Goal: Task Accomplishment & Management: Use online tool/utility

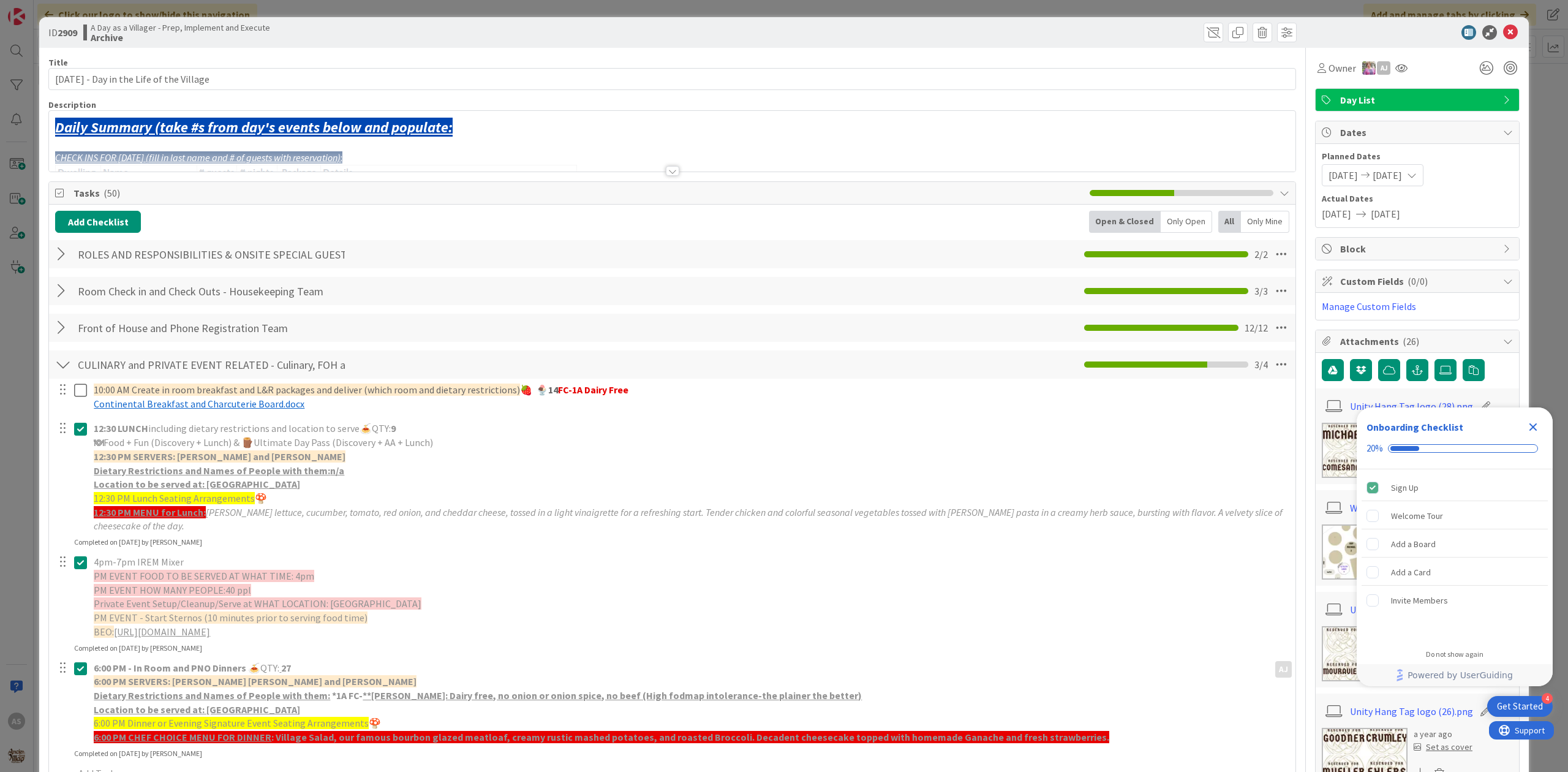
click at [1532, 425] on icon "Close Checklist" at bounding box center [1533, 427] width 8 height 8
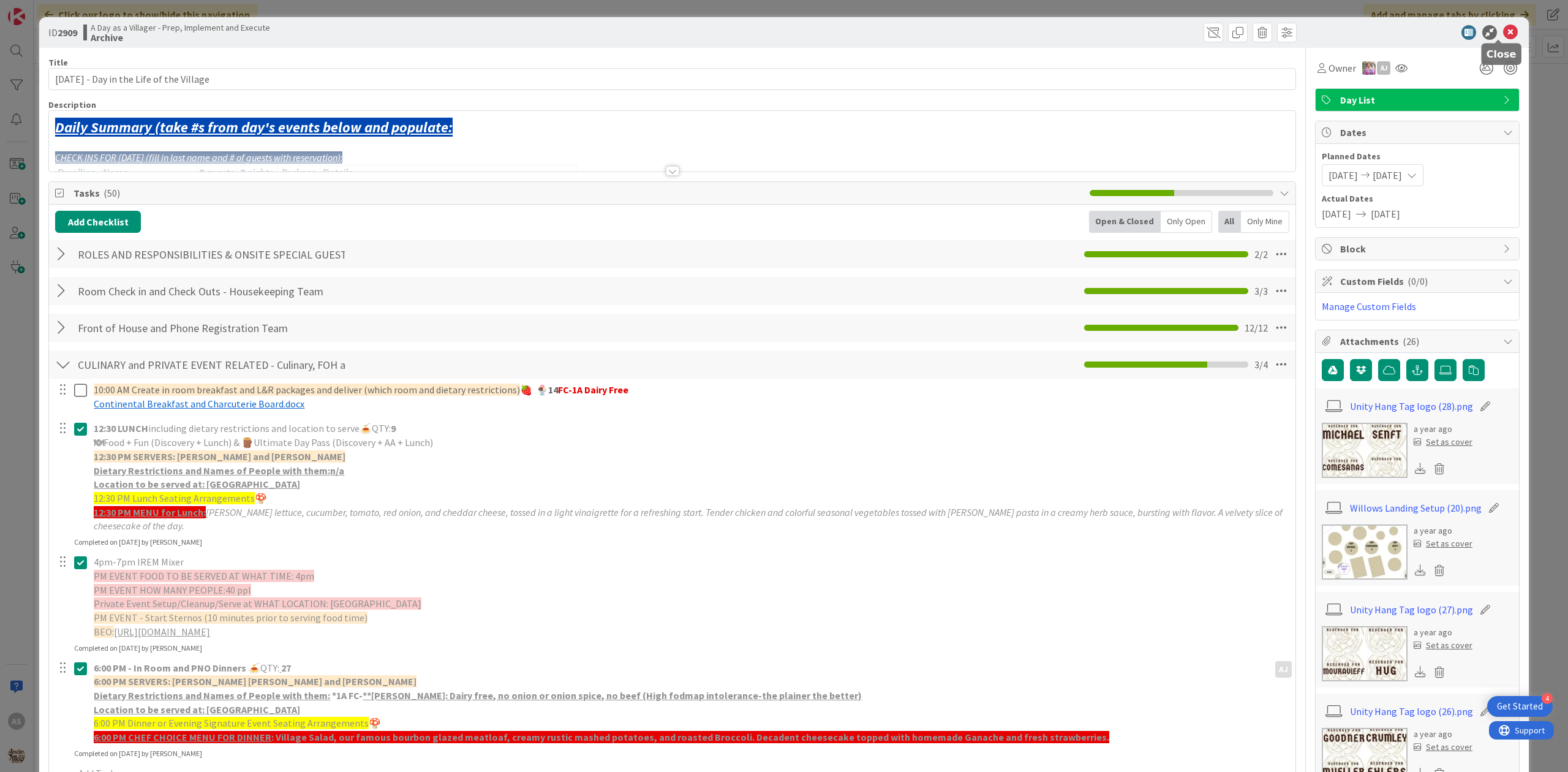
click at [1503, 30] on icon at bounding box center [1511, 32] width 15 height 15
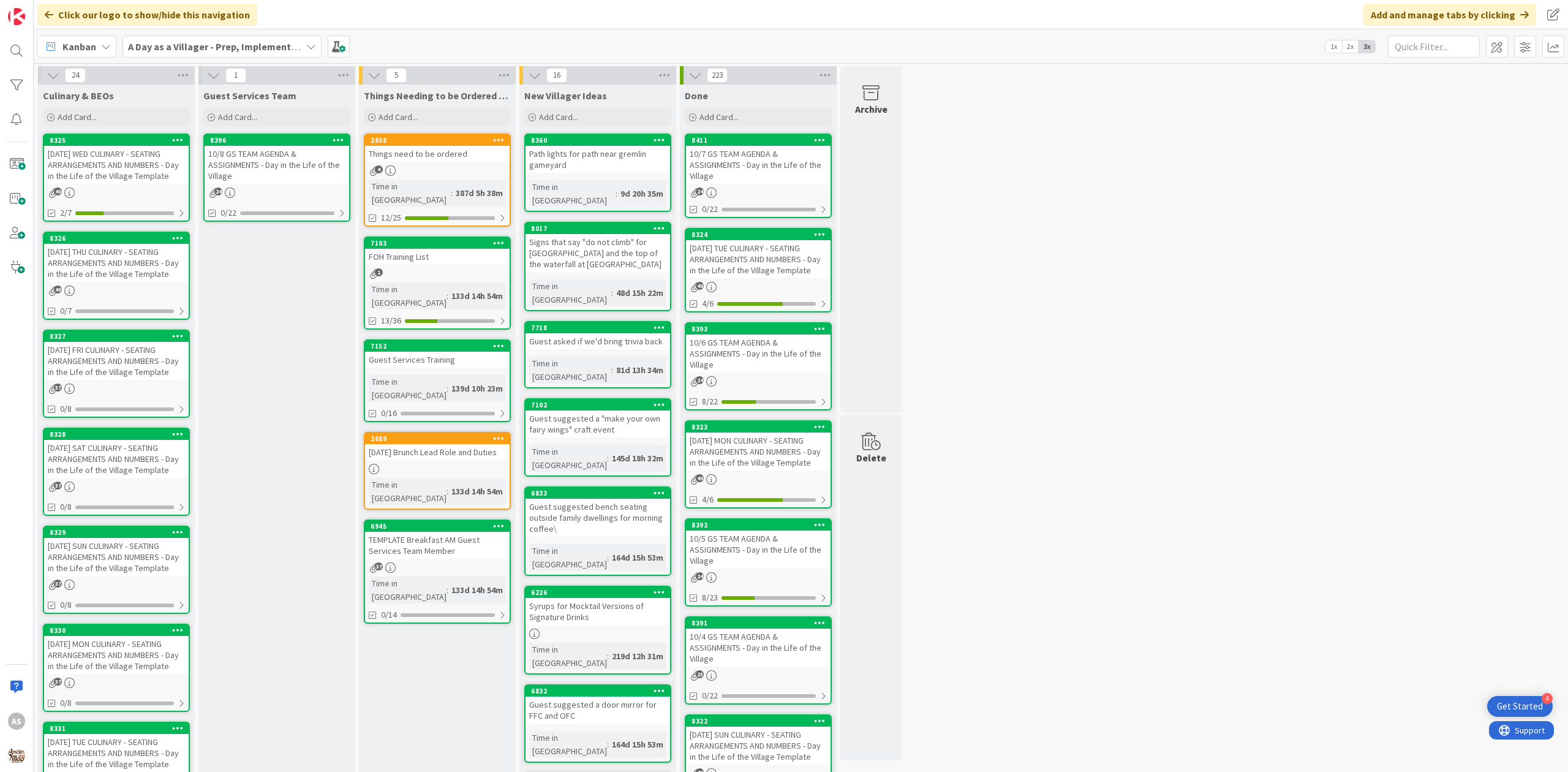
click at [91, 363] on div "10.10.25 FRI CULINARY - SEATING ARRANGEMENTS AND NUMBERS - Day in the Life of t…" at bounding box center [116, 361] width 145 height 38
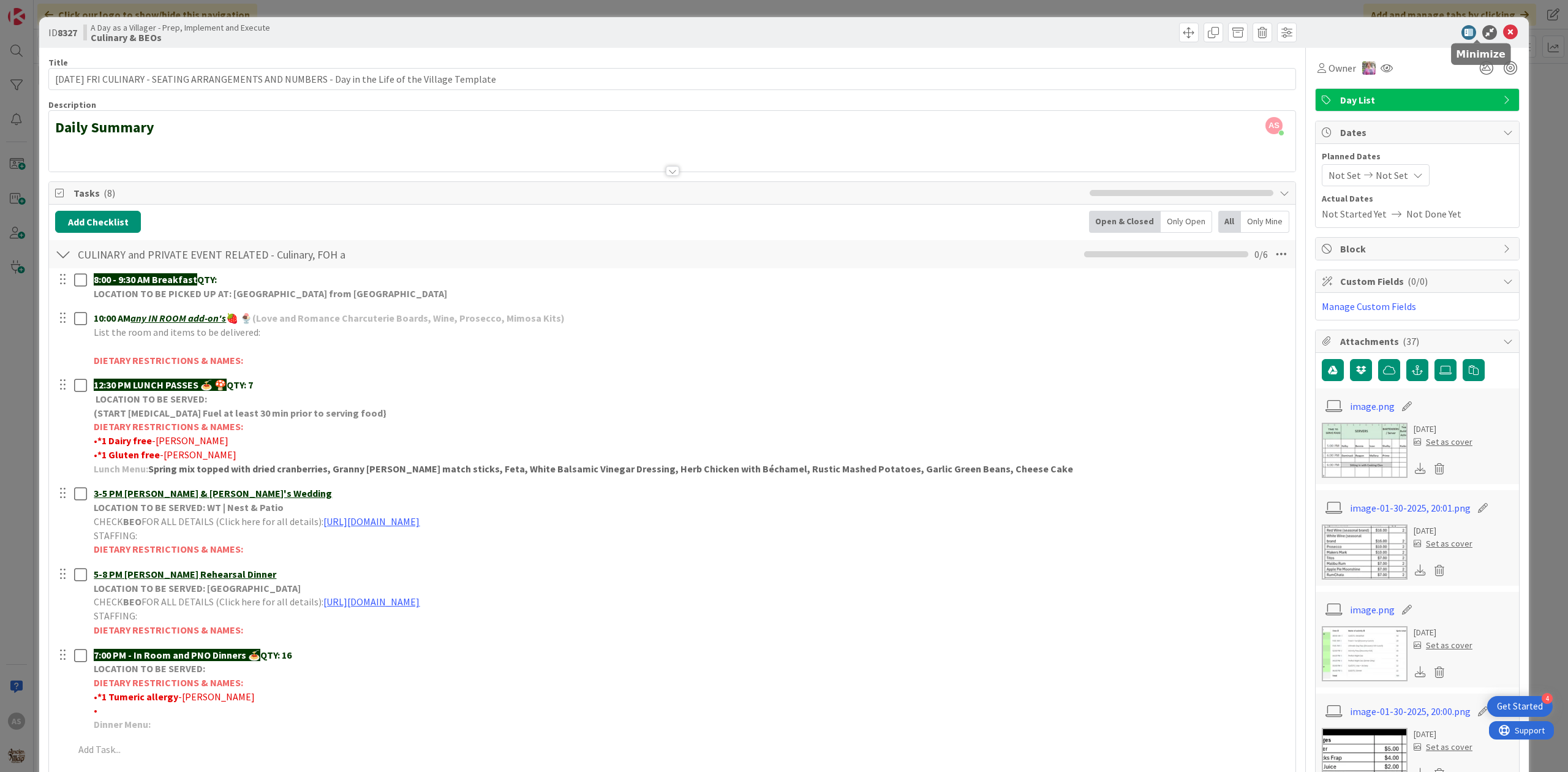
click at [1491, 35] on div at bounding box center [1411, 32] width 217 height 15
drag, startPoint x: 1491, startPoint y: 35, endPoint x: 1502, endPoint y: 49, distance: 17.8
click at [1503, 35] on icon at bounding box center [1511, 32] width 15 height 15
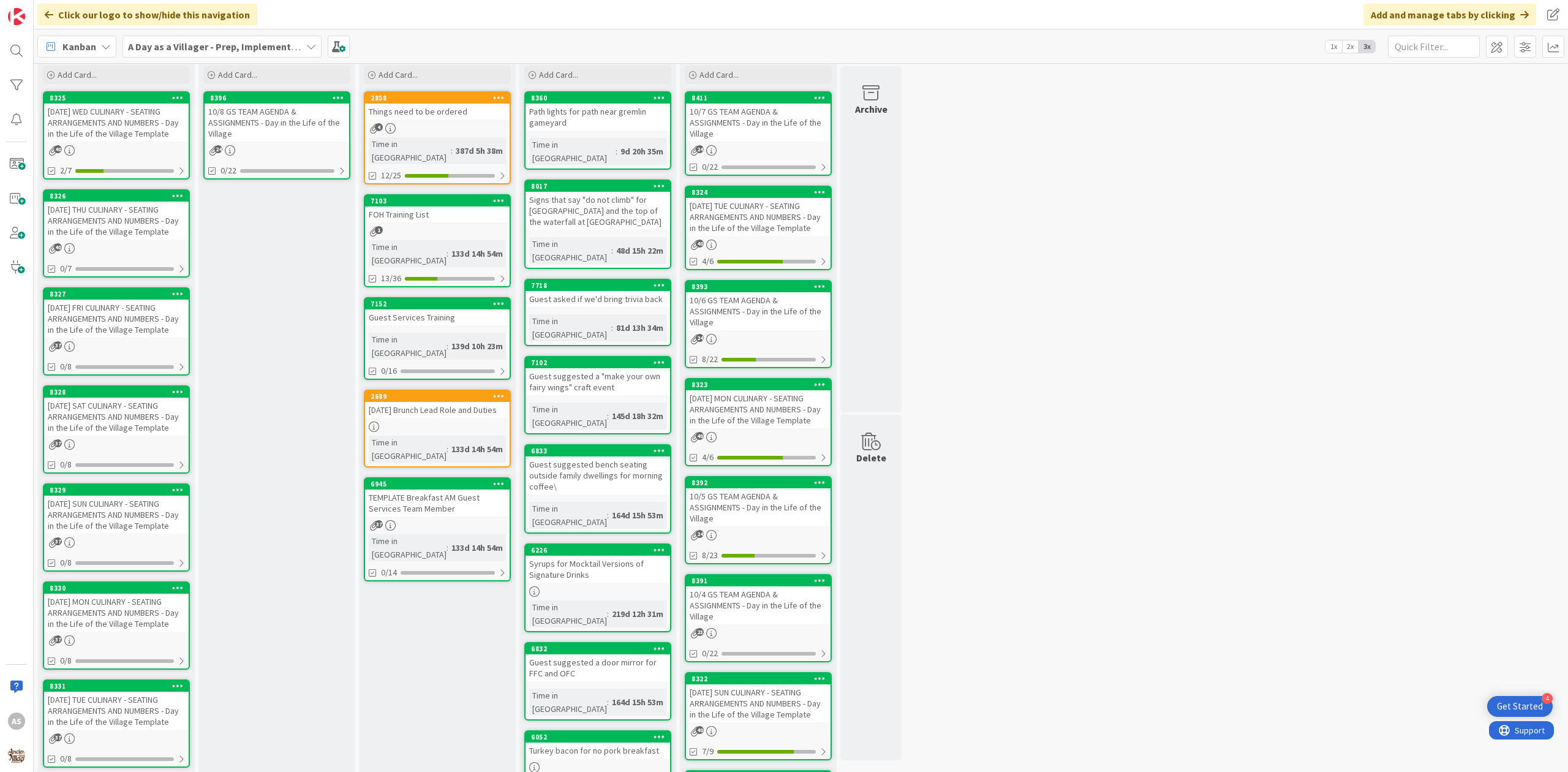
scroll to position [82, 0]
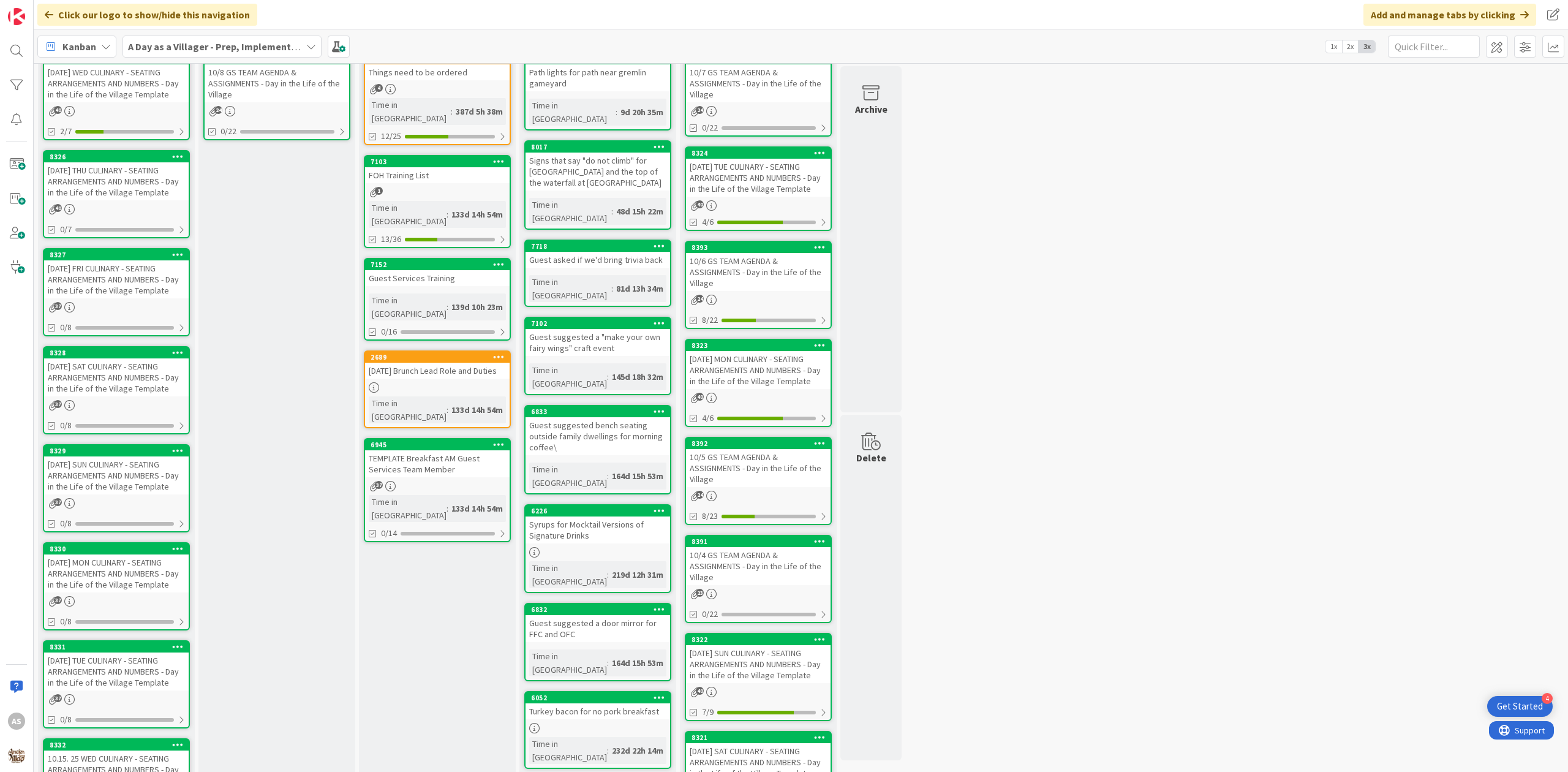
click at [738, 460] on div "10/5 GS TEAM AGENDA & ASSIGNMENTS - Day in the Life of the Village" at bounding box center [758, 468] width 145 height 38
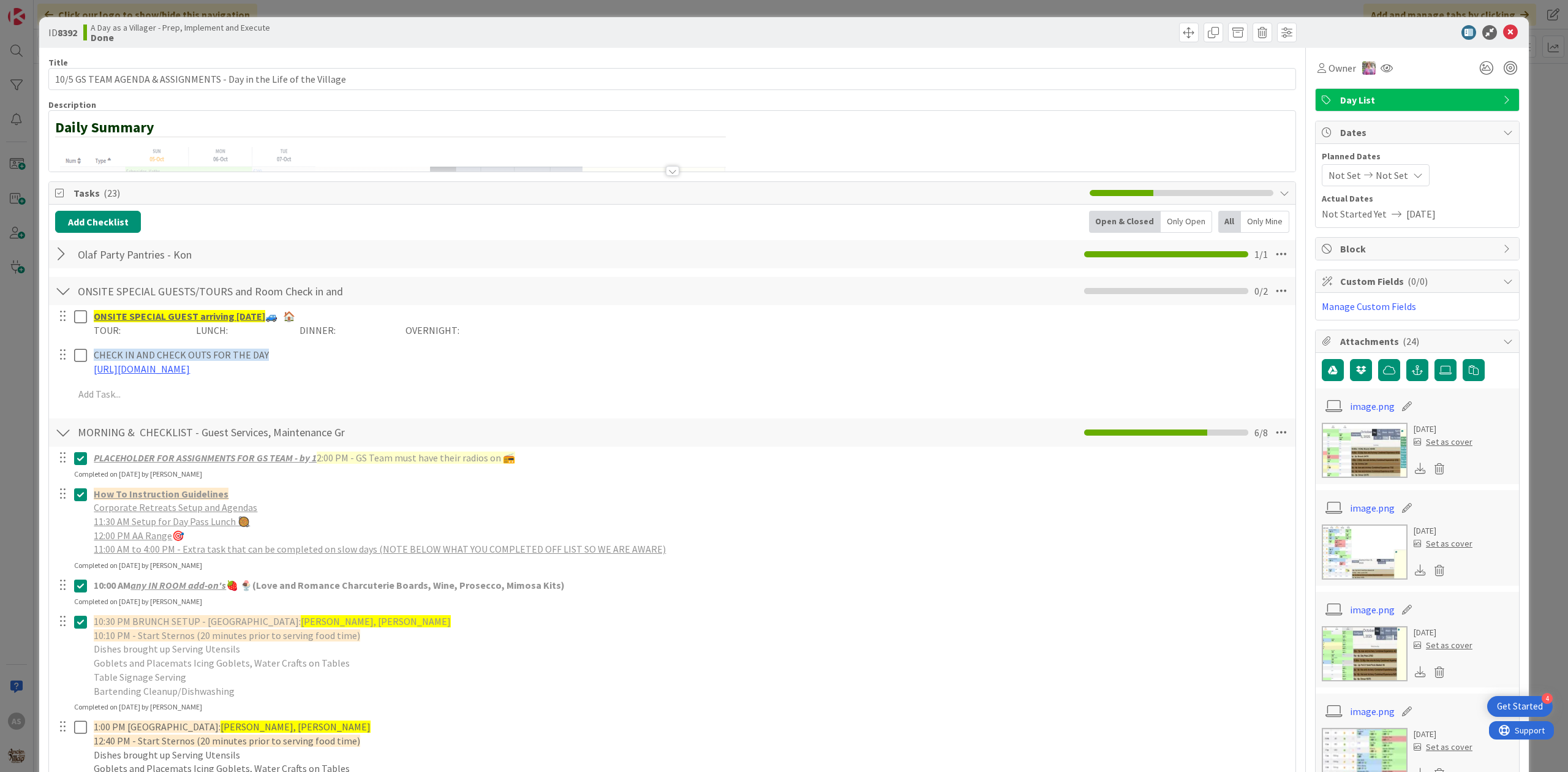
click at [60, 255] on div at bounding box center [63, 254] width 16 height 22
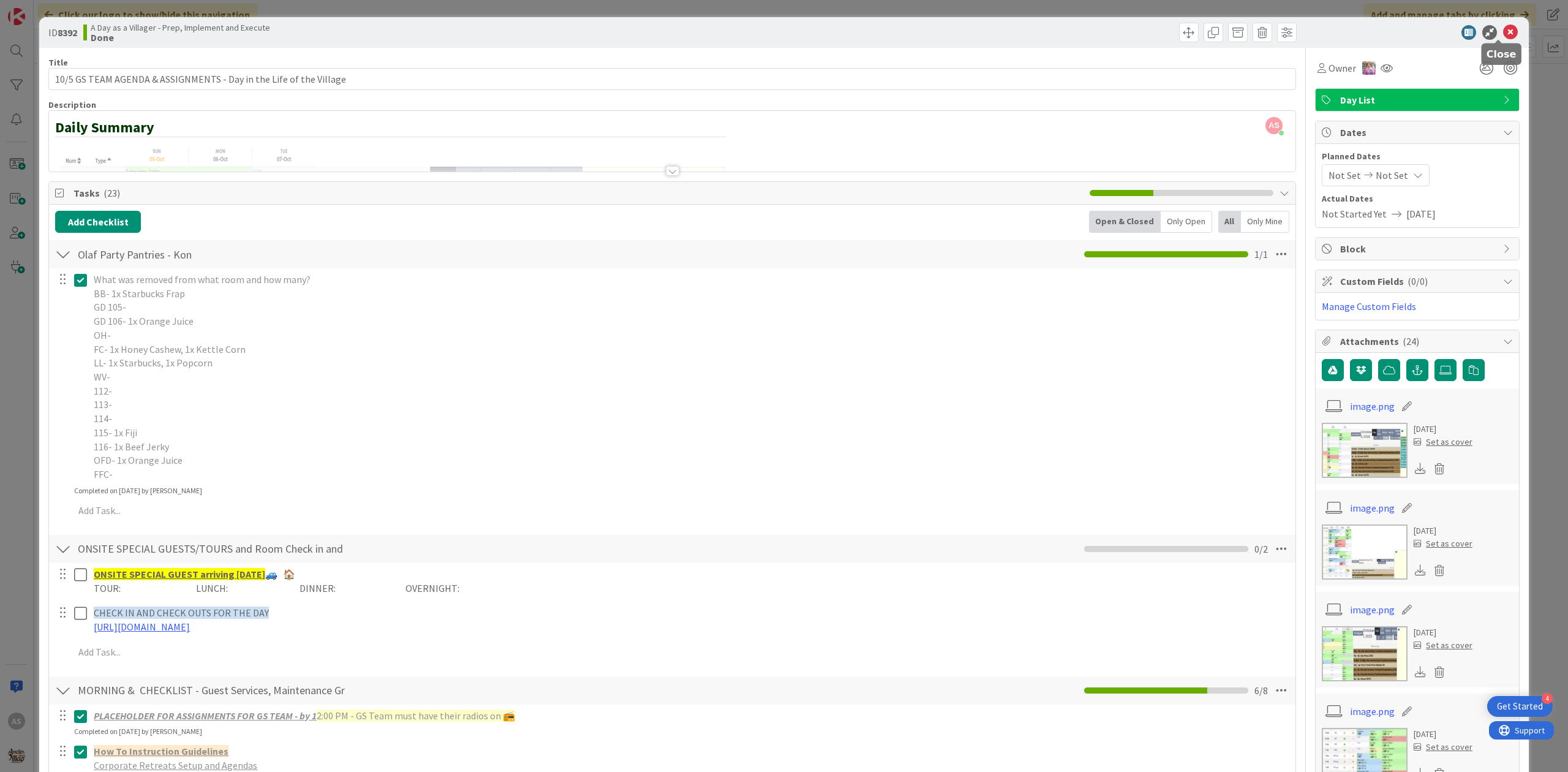
click at [1503, 33] on icon at bounding box center [1511, 32] width 15 height 15
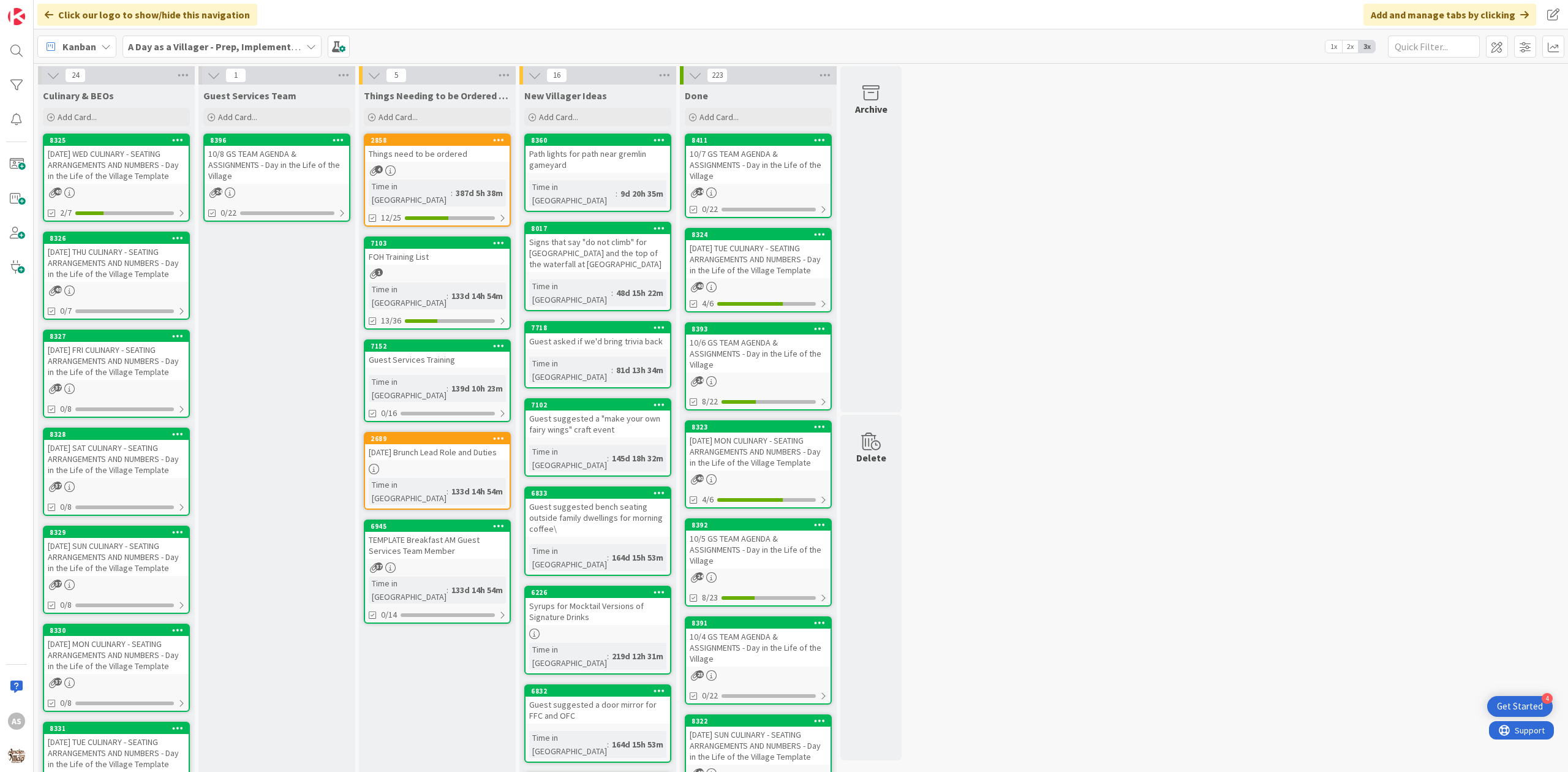
click at [453, 175] on div "4" at bounding box center [438, 170] width 145 height 11
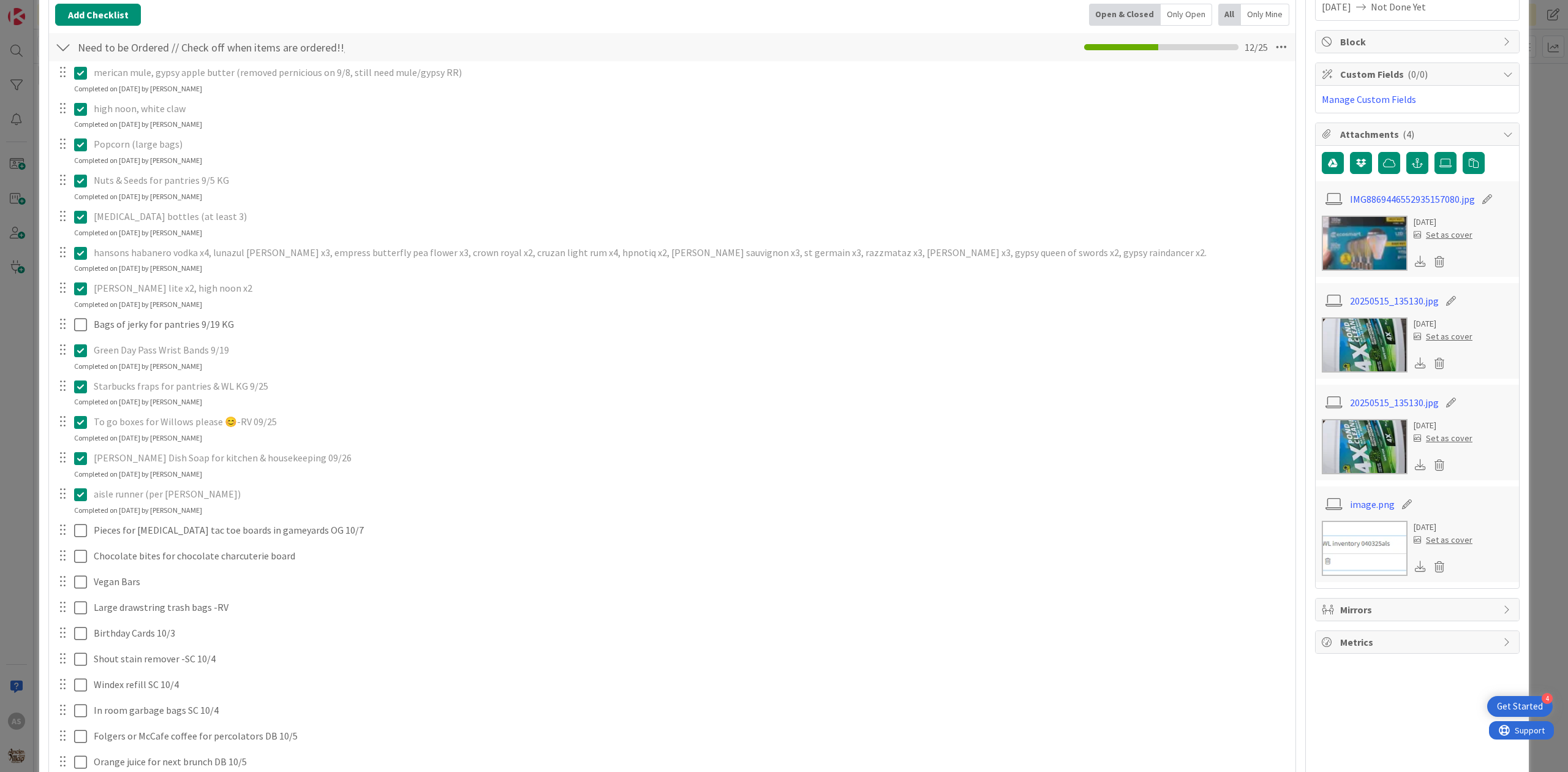
scroll to position [246, 0]
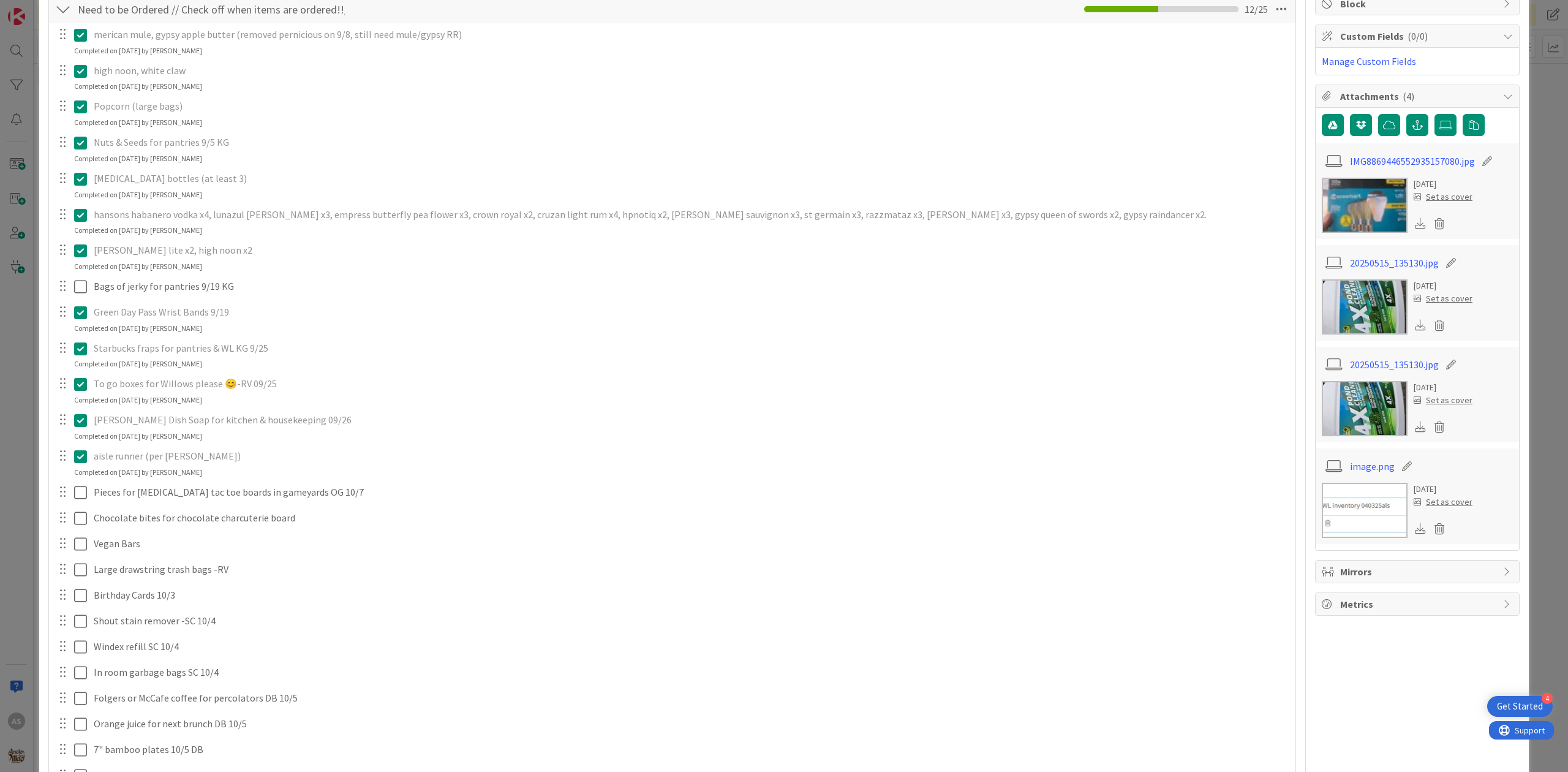
click at [83, 313] on icon at bounding box center [81, 312] width 13 height 15
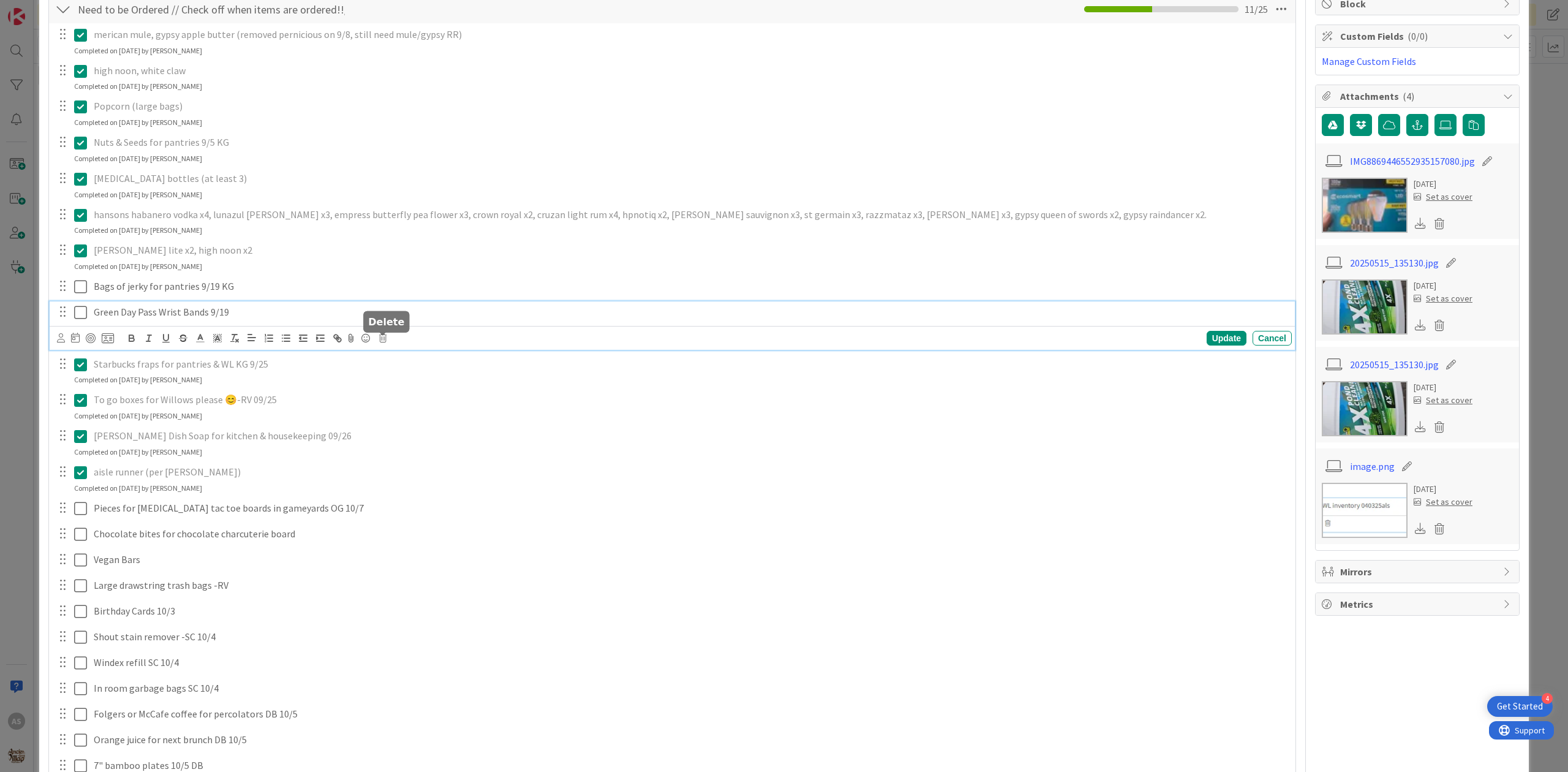
click at [381, 342] on icon at bounding box center [383, 338] width 7 height 9
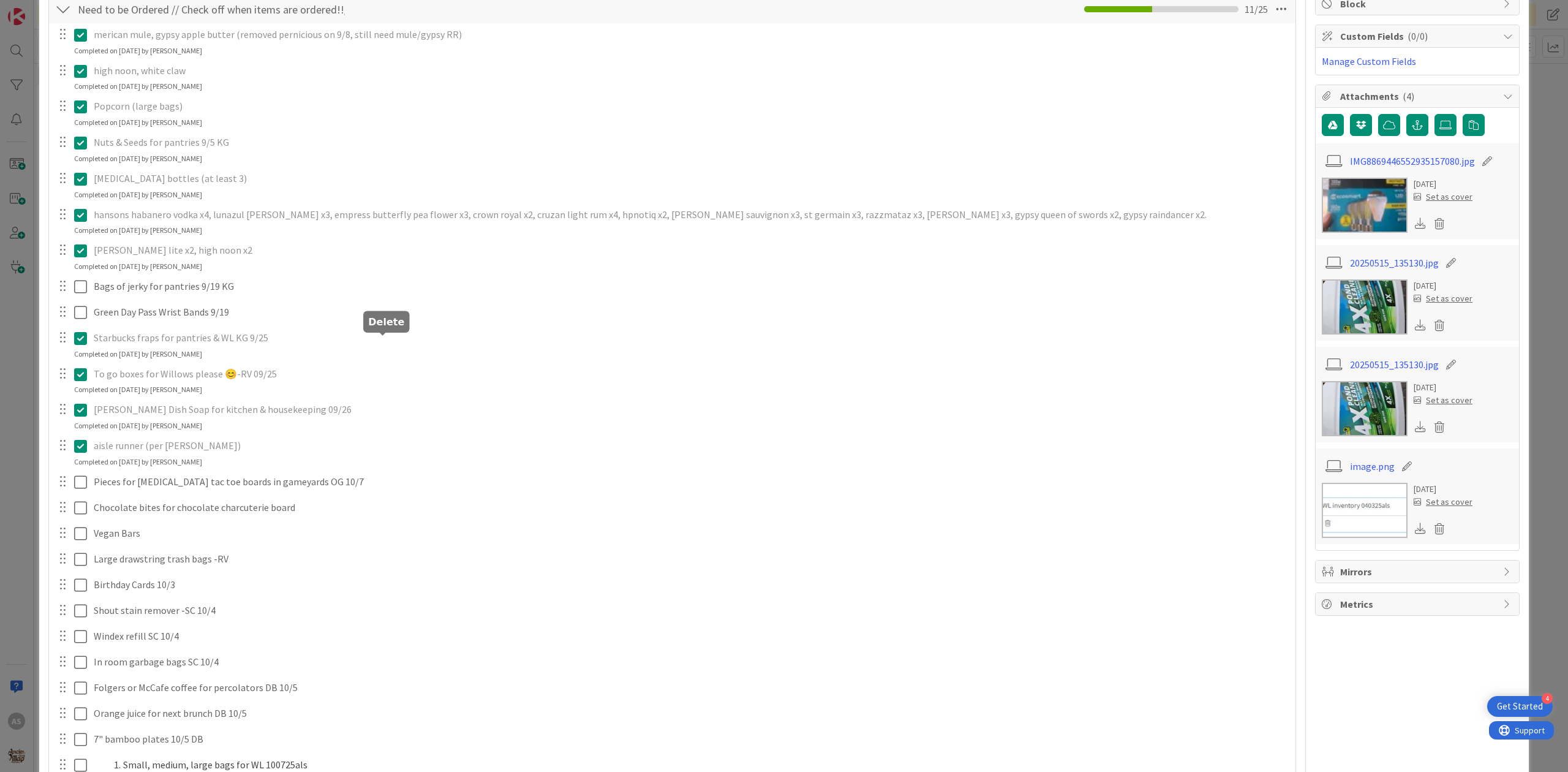
click at [422, 399] on div "merican mule, gypsy apple butter (removed pernicious on 9/8, still need mule/gy…" at bounding box center [672, 415] width 1234 height 783
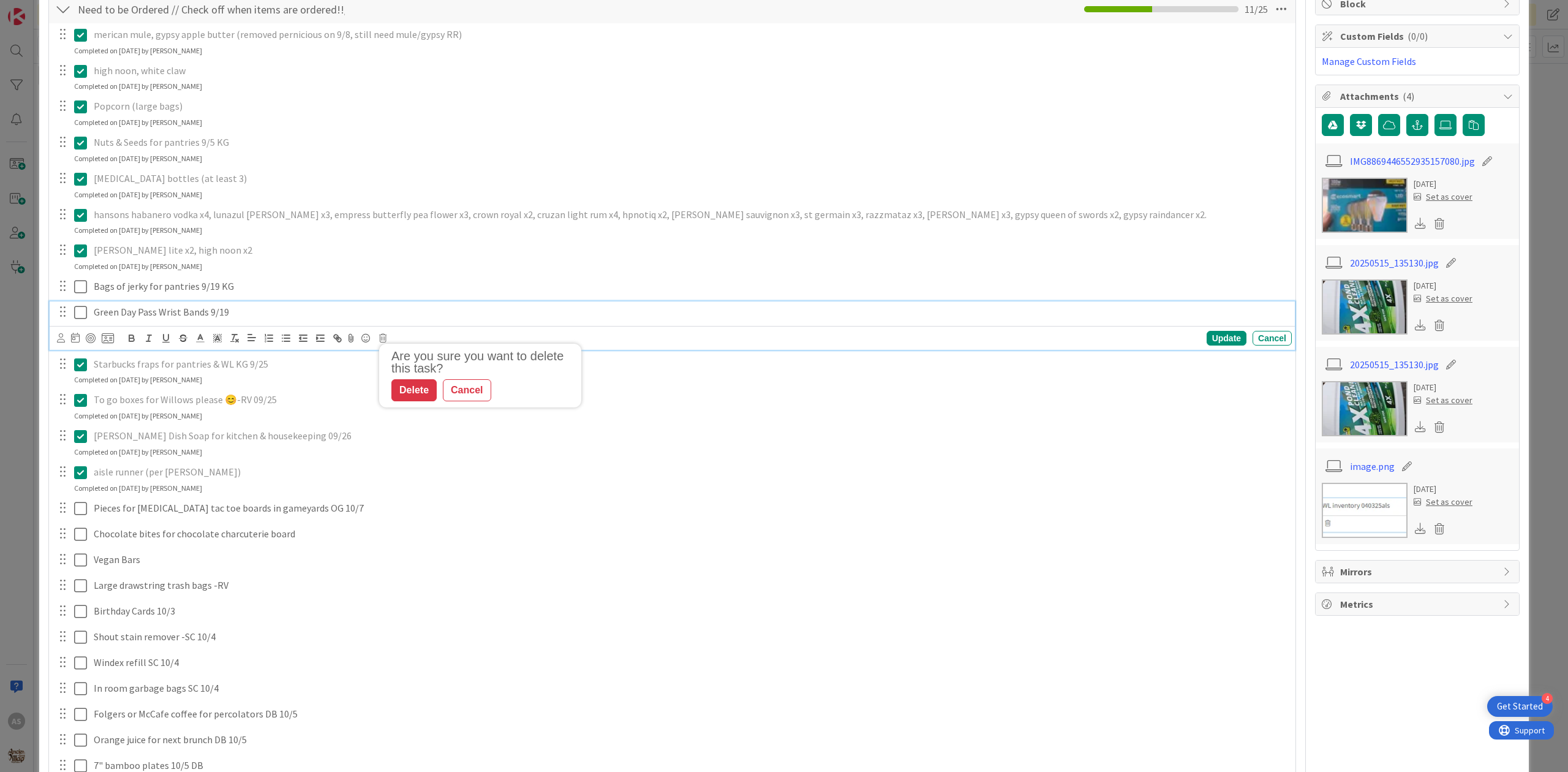
click at [260, 308] on p "Green Day Pass Wrist Bands 9/19" at bounding box center [690, 312] width 1194 height 14
click at [380, 338] on icon at bounding box center [383, 338] width 7 height 9
click at [419, 389] on div "Delete" at bounding box center [414, 390] width 45 height 22
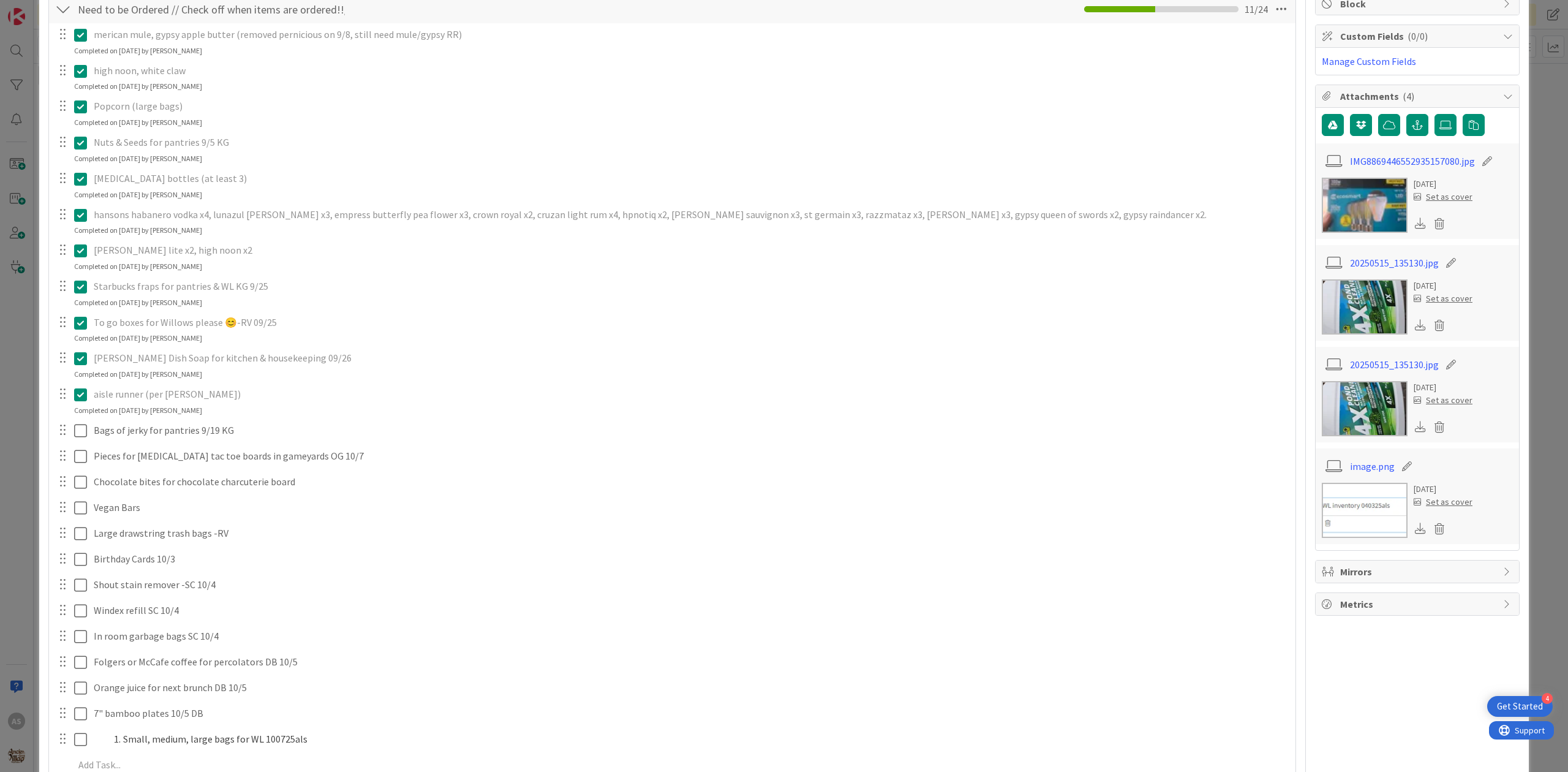
click at [84, 219] on icon at bounding box center [81, 215] width 13 height 15
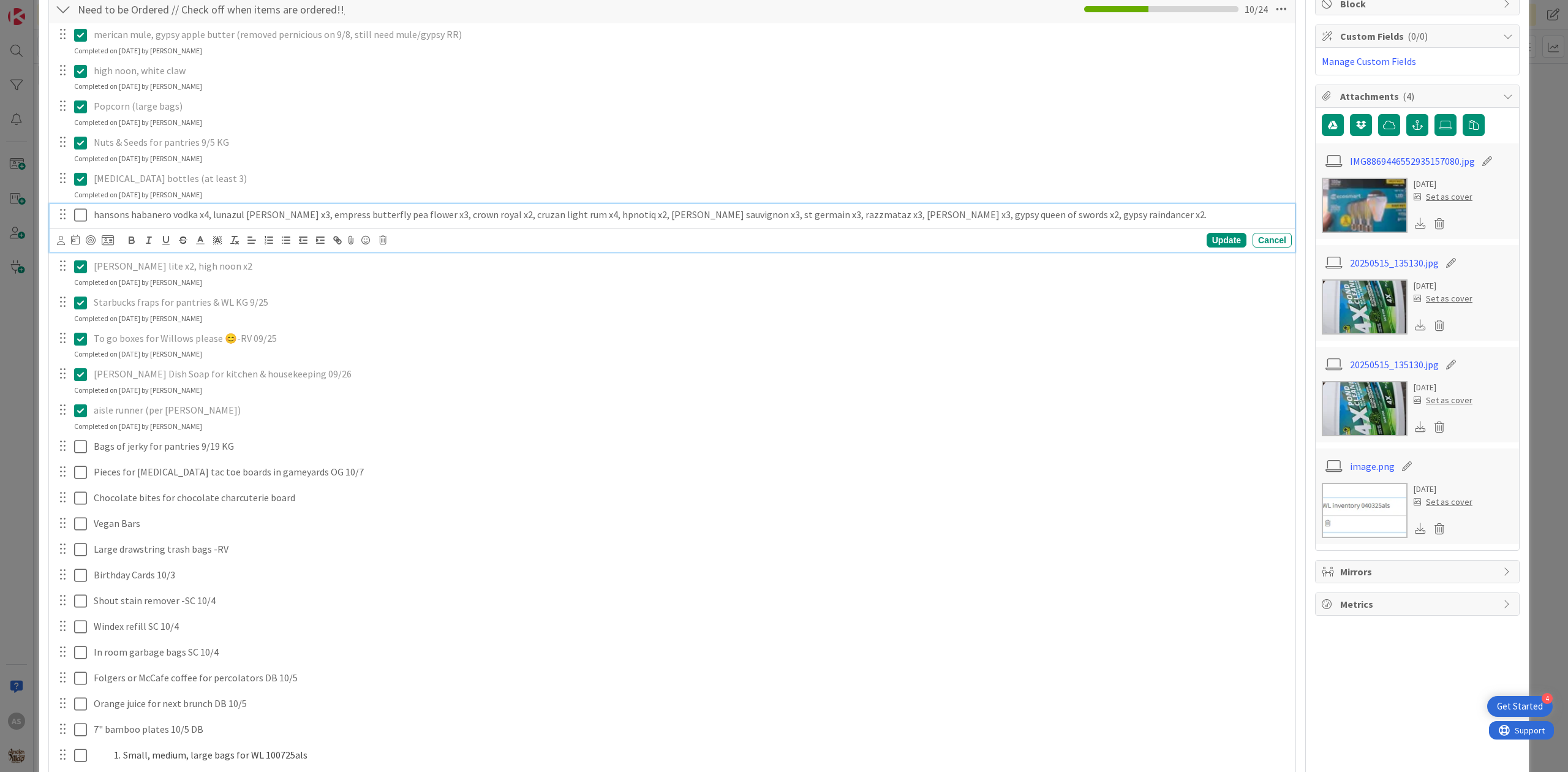
click at [379, 243] on div "Update Cancel" at bounding box center [674, 240] width 1235 height 17
click at [383, 243] on icon at bounding box center [383, 241] width 7 height 9
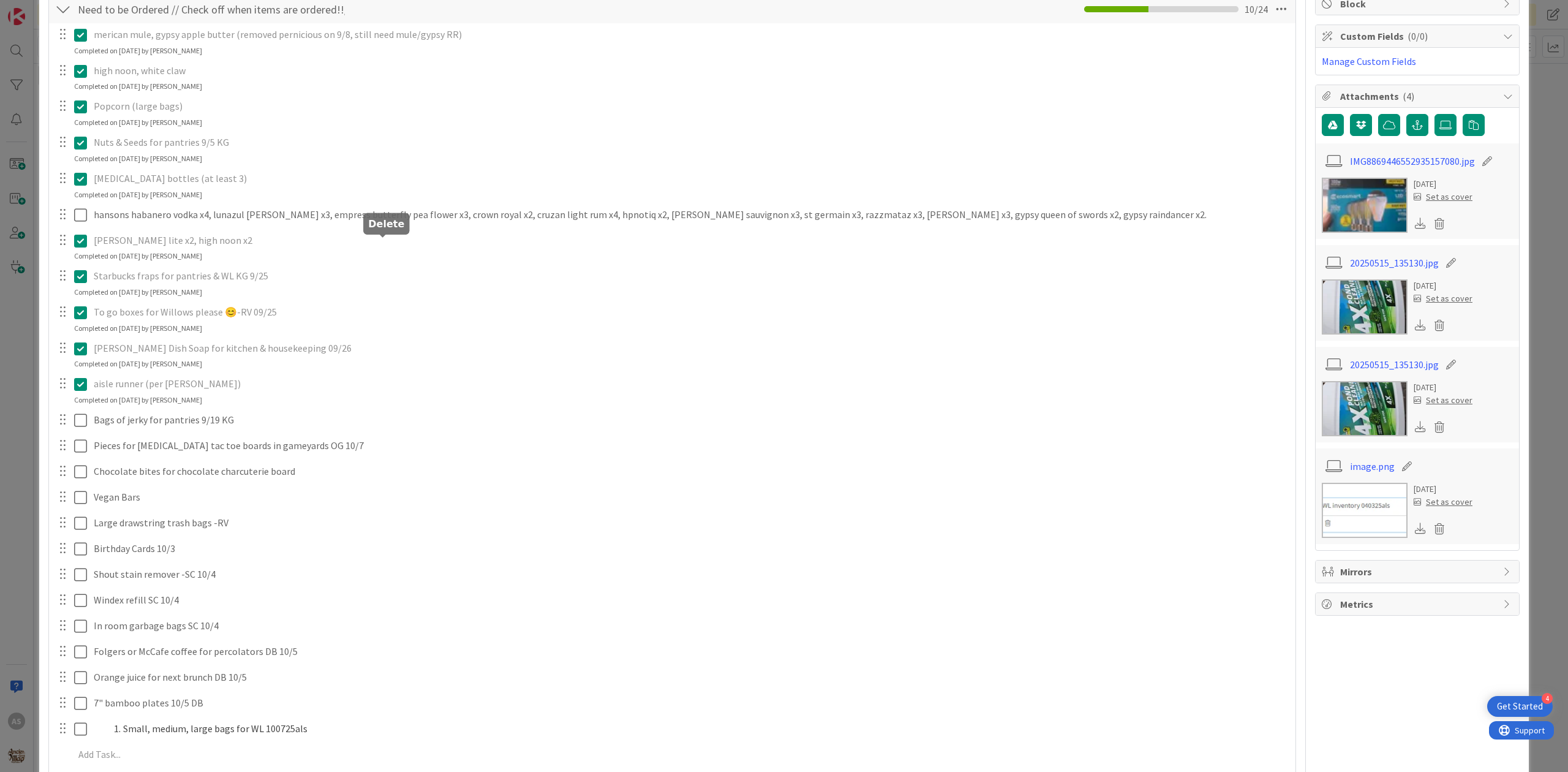
click at [405, 298] on div "merican mule, gypsy apple butter (removed pernicious on 9/8, still need mule/gy…" at bounding box center [672, 397] width 1234 height 747
click at [363, 226] on div "hansons habanero vodka x4, lunazul blanco x3, empress butterfly pea flower x3, …" at bounding box center [672, 215] width 1245 height 22
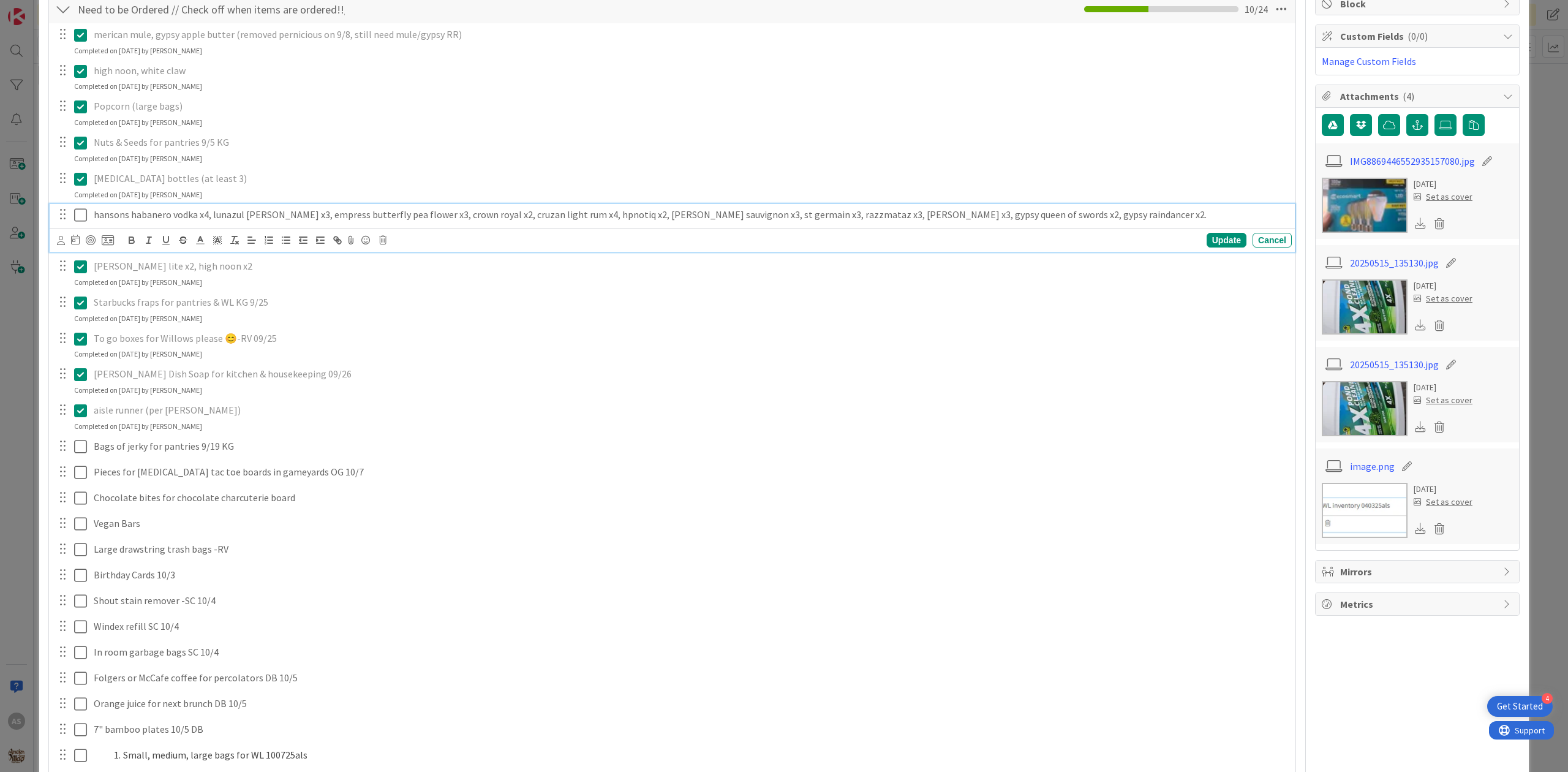
click at [365, 219] on p "hansons habanero vodka x4, lunazul blanco x3, empress butterfly pea flower x3, …" at bounding box center [690, 215] width 1194 height 14
click at [378, 243] on div "Are you sure you want to delete this task? Delete Cancel Update Cancel" at bounding box center [674, 240] width 1235 height 17
click at [383, 241] on icon at bounding box center [383, 241] width 7 height 9
click at [409, 295] on div "Delete" at bounding box center [414, 292] width 45 height 22
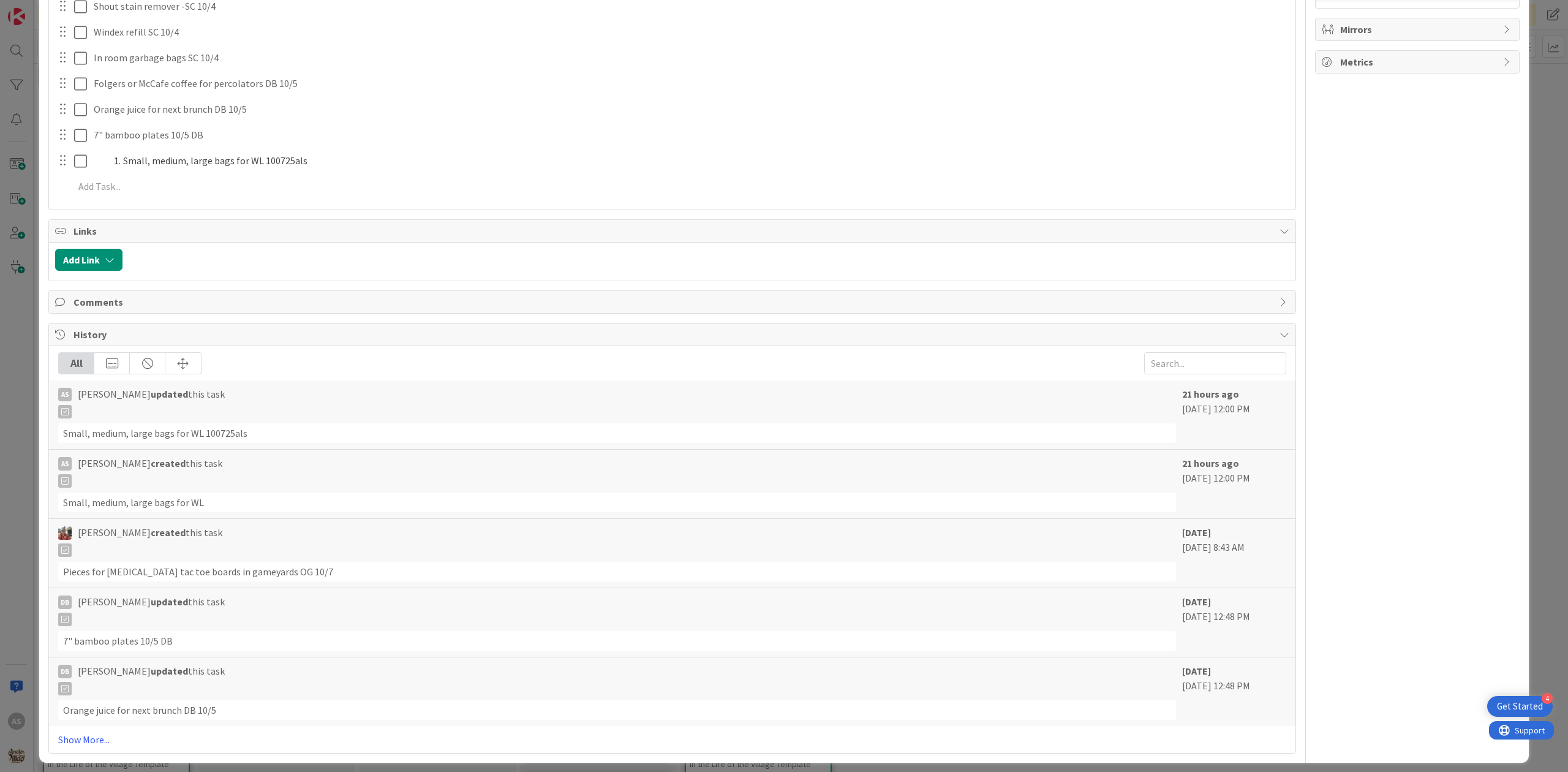
scroll to position [800, 0]
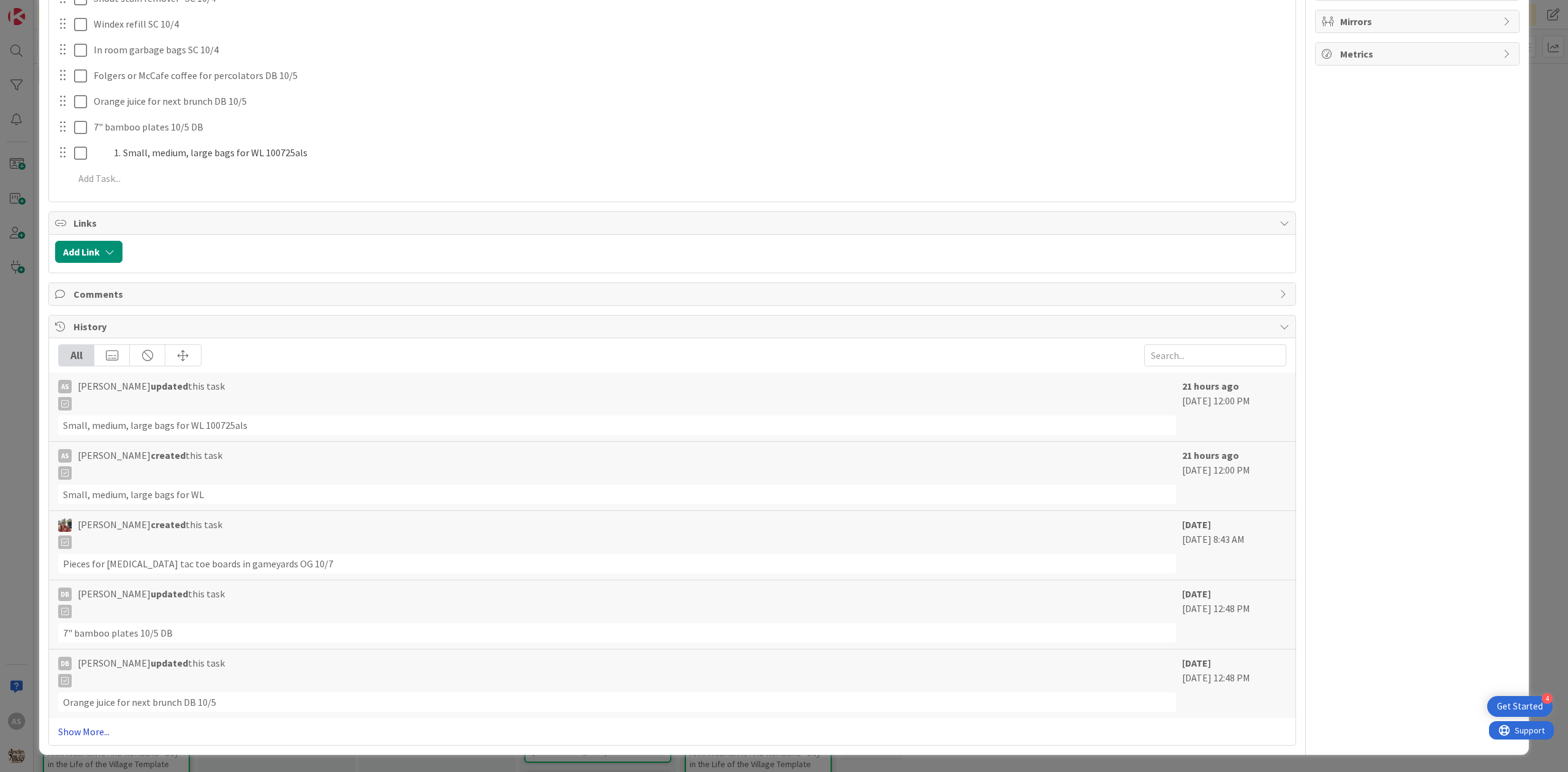
click at [69, 728] on link "Show More..." at bounding box center [672, 732] width 1228 height 15
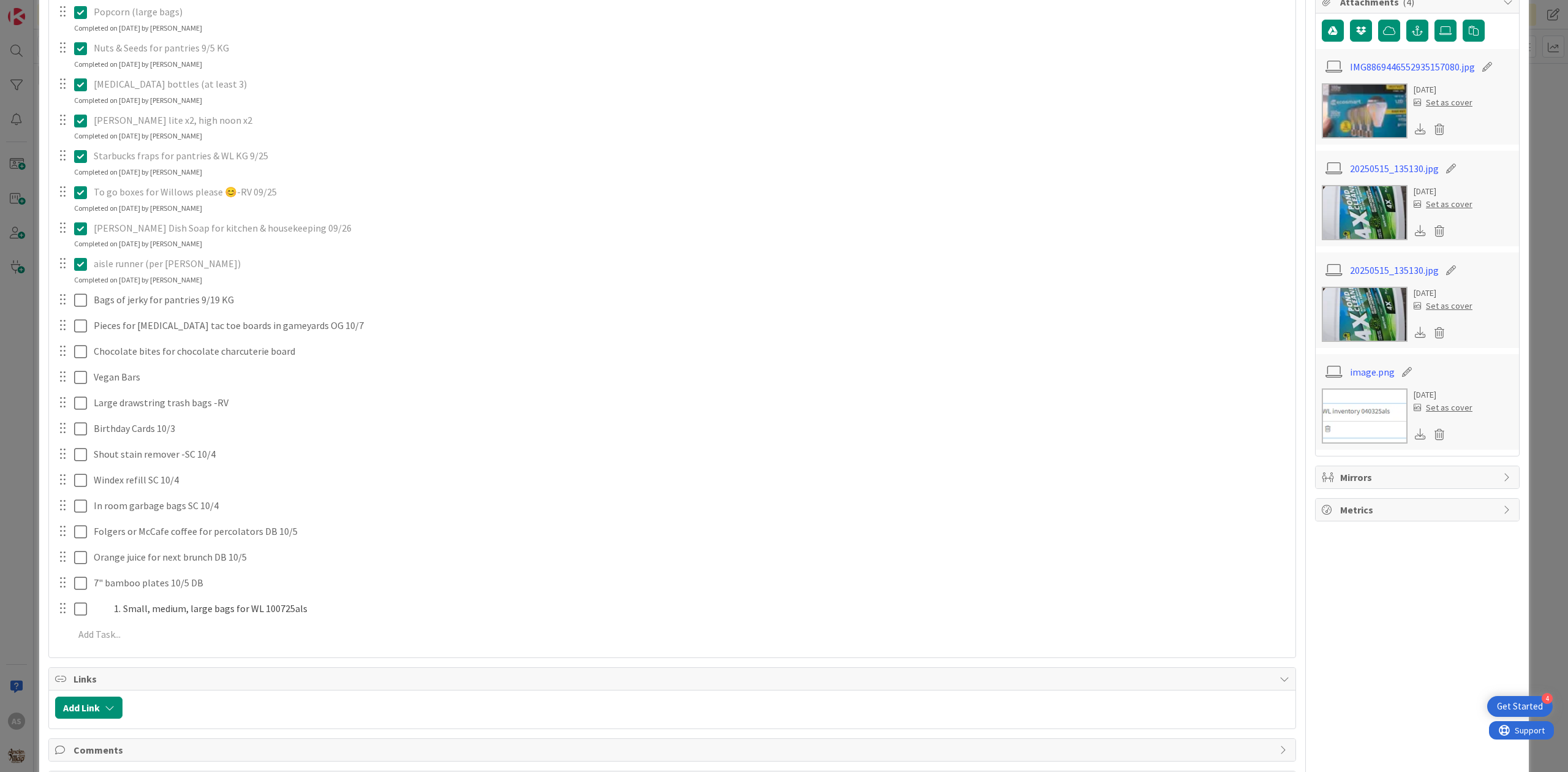
scroll to position [392, 0]
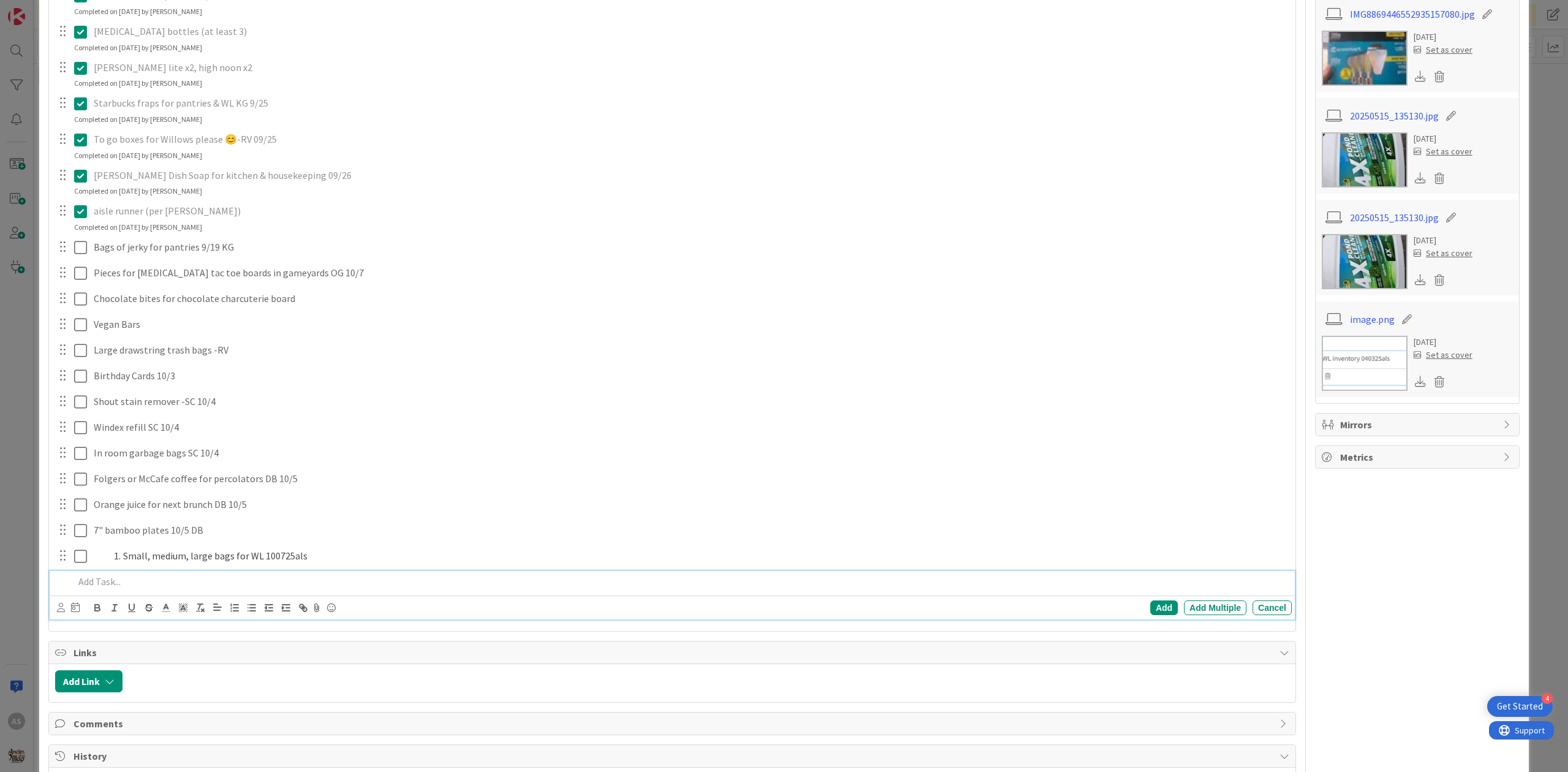
click at [86, 591] on div at bounding box center [681, 582] width 1223 height 21
drag, startPoint x: 227, startPoint y: 590, endPoint x: 152, endPoint y: 585, distance: 75.2
click at [152, 585] on div "Fruit fly trap for WL ( click this link)" at bounding box center [681, 582] width 1223 height 21
click at [303, 612] on icon "button" at bounding box center [305, 610] width 4 height 4
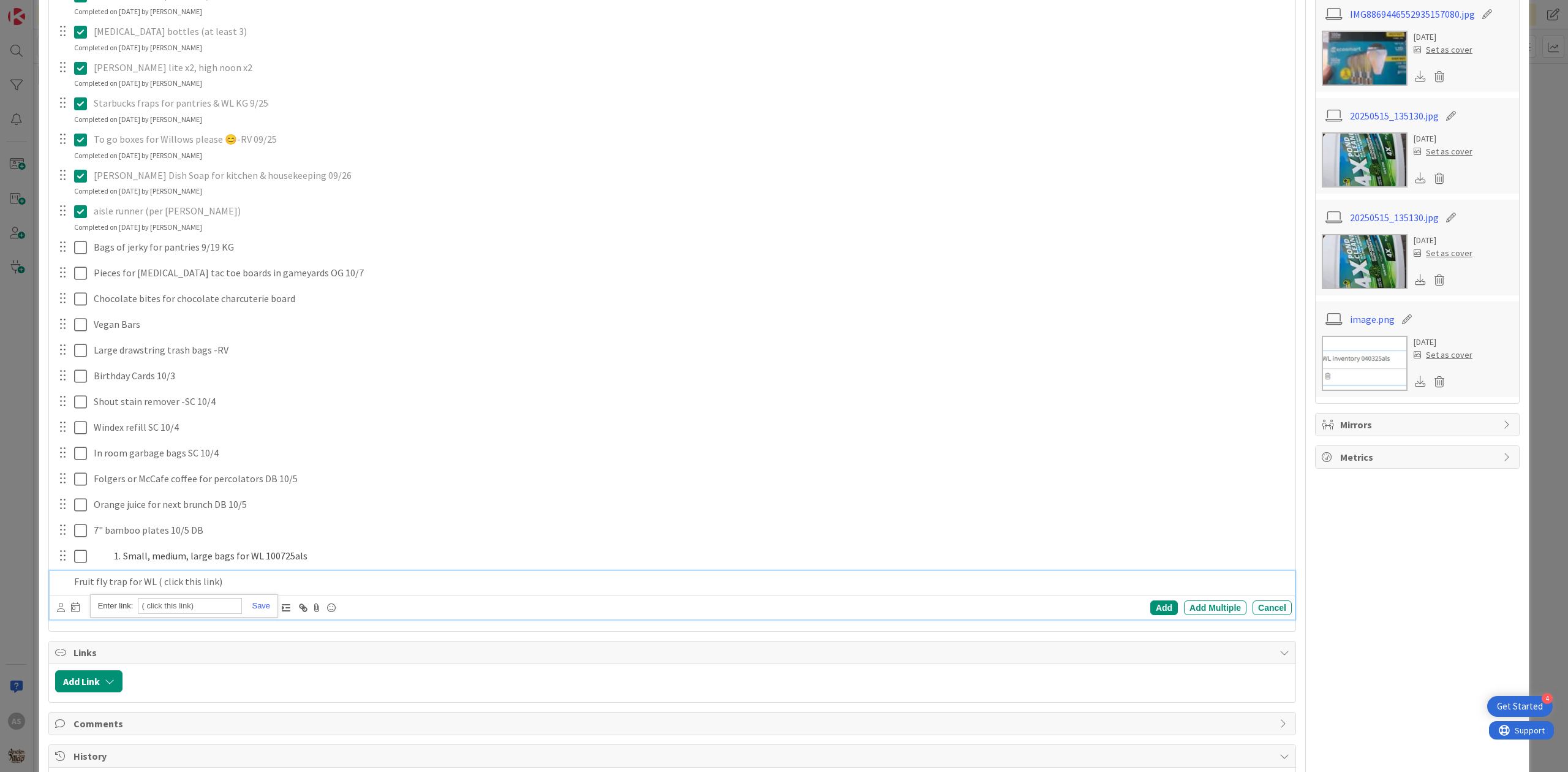
paste input "amazon.com/Fooxem-Indoors-Indoor-Temperature-Humidity/dp/B0FPR2P9RB/ref=sr_1_3?…"
type input "amazon.com/Fooxem-Indoors-Indoor-Temperature-Humidity/dp/B0FPR2P9RB/ref=sr_1_3?…"
click at [266, 605] on link at bounding box center [256, 605] width 28 height 9
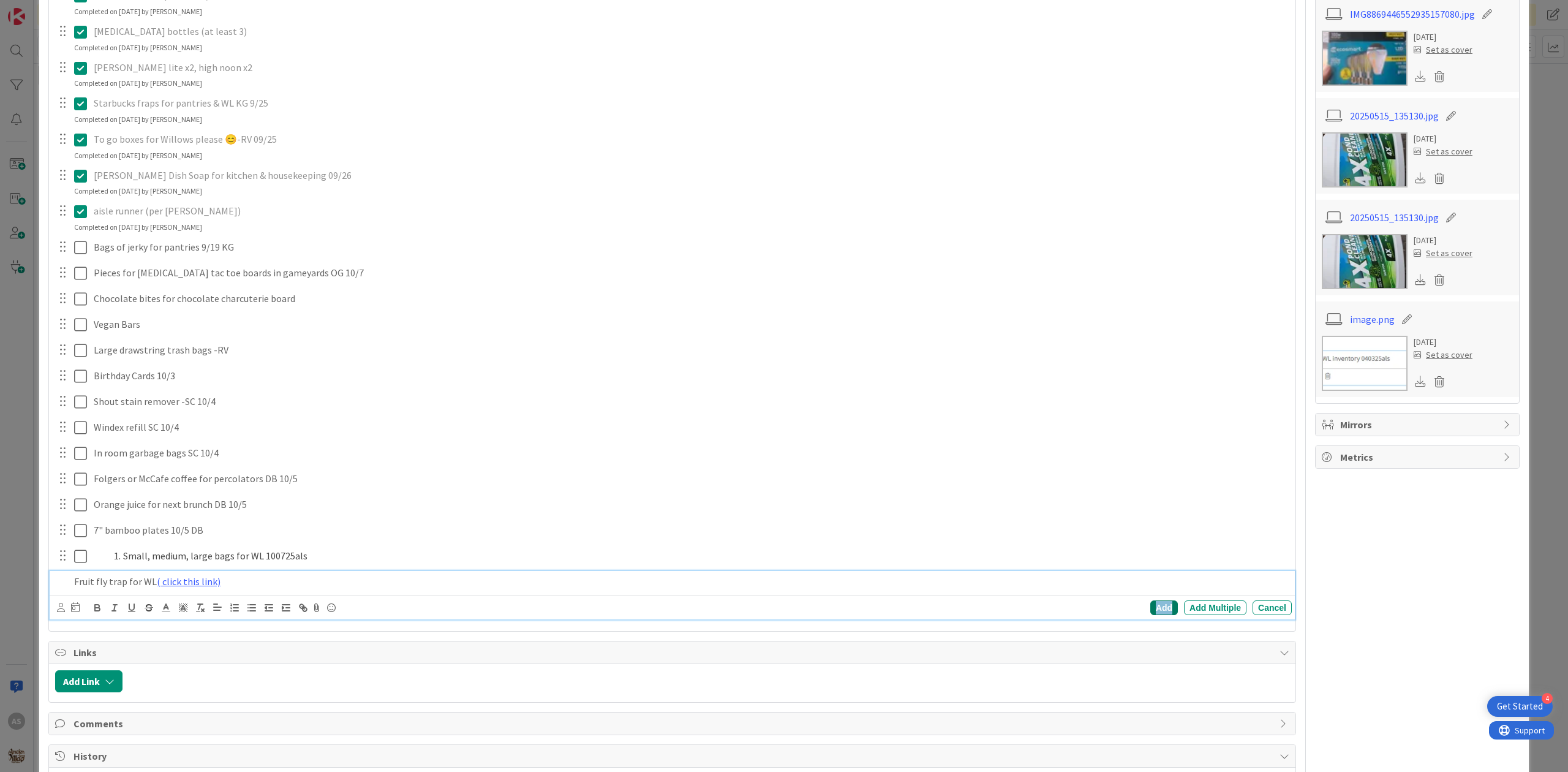
click at [1150, 608] on div "Add" at bounding box center [1164, 607] width 28 height 15
